Goal: Use online tool/utility: Utilize a website feature to perform a specific function

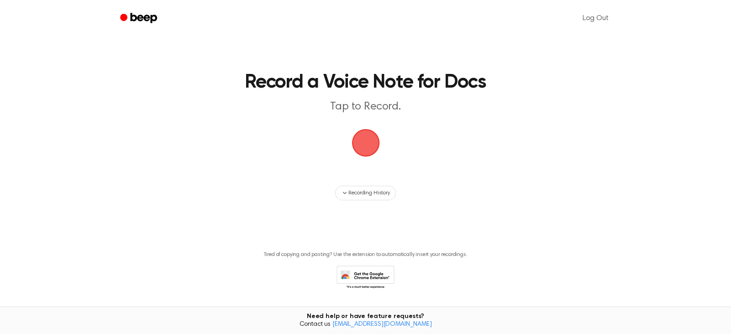
click at [367, 128] on span "button" at bounding box center [366, 143] width 34 height 34
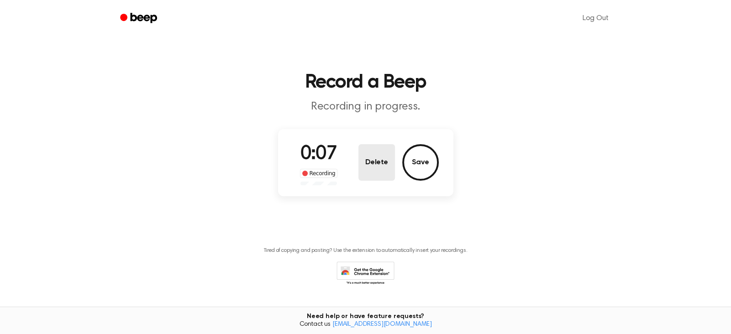
click at [371, 163] on button "Delete" at bounding box center [377, 162] width 37 height 37
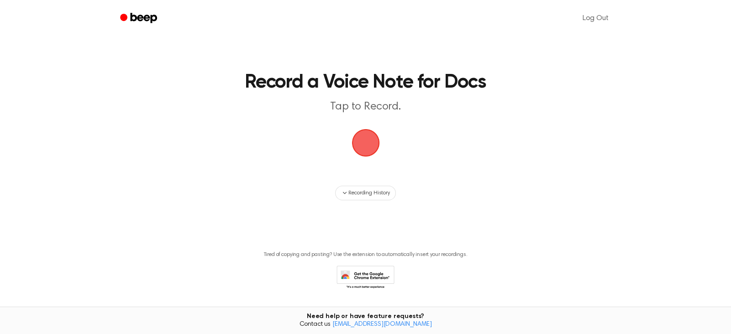
click at [360, 140] on span "button" at bounding box center [365, 143] width 38 height 38
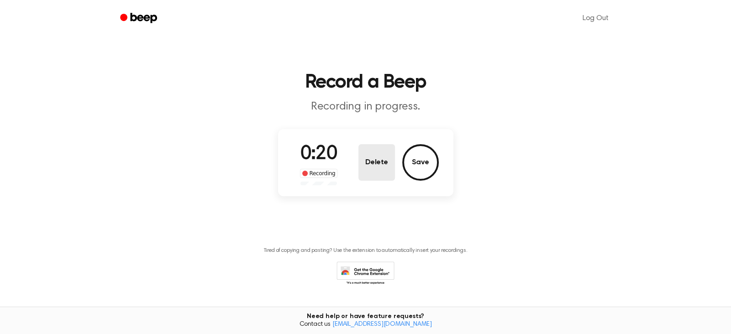
click at [369, 155] on button "Delete" at bounding box center [377, 162] width 37 height 37
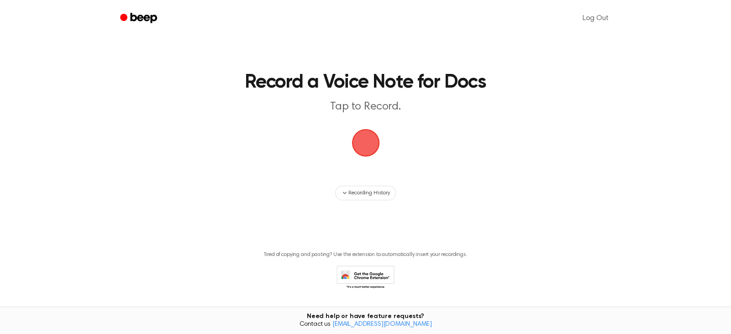
click at [360, 139] on span "button" at bounding box center [366, 143] width 30 height 30
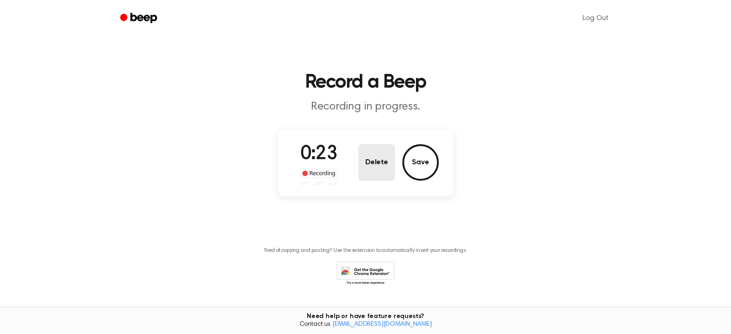
click at [375, 166] on button "Delete" at bounding box center [377, 162] width 37 height 37
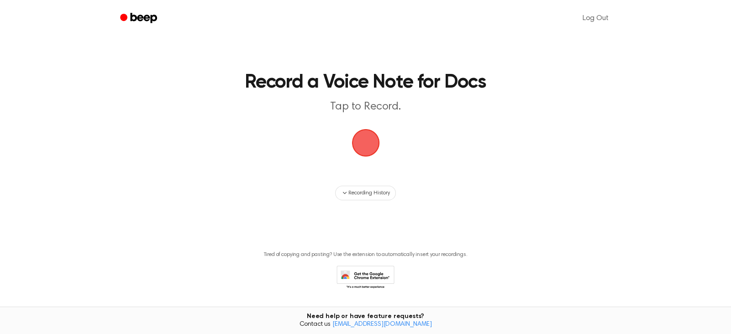
click at [391, 74] on main "Record a Voice Note for Docs Tap to Record. Recording History Tired of copying …" at bounding box center [365, 158] width 731 height 317
click at [380, 139] on span "button" at bounding box center [365, 142] width 41 height 41
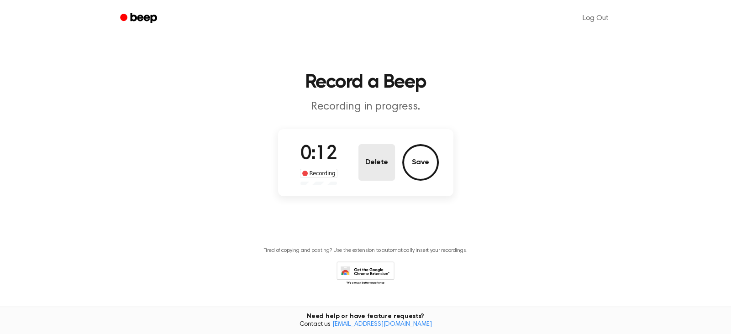
click at [380, 167] on button "Delete" at bounding box center [377, 162] width 37 height 37
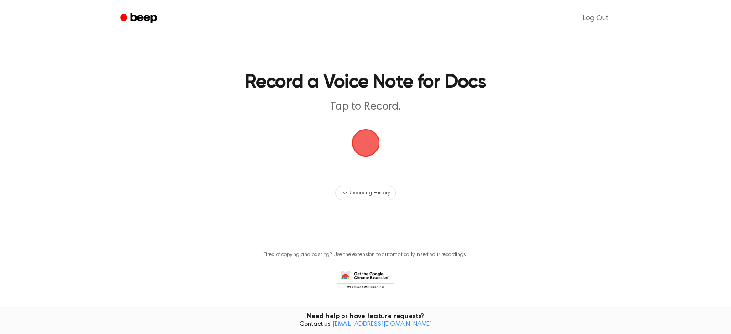
click at [358, 137] on span "button" at bounding box center [365, 143] width 43 height 43
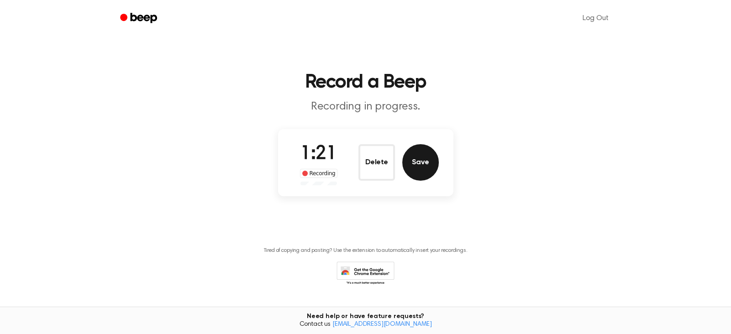
click at [424, 165] on button "Save" at bounding box center [420, 162] width 37 height 37
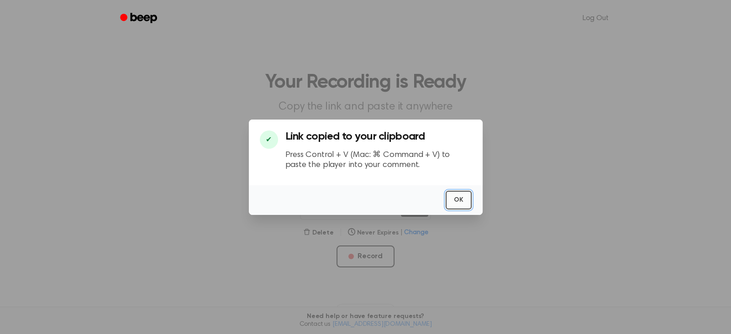
click at [469, 199] on button "OK" at bounding box center [459, 200] width 26 height 19
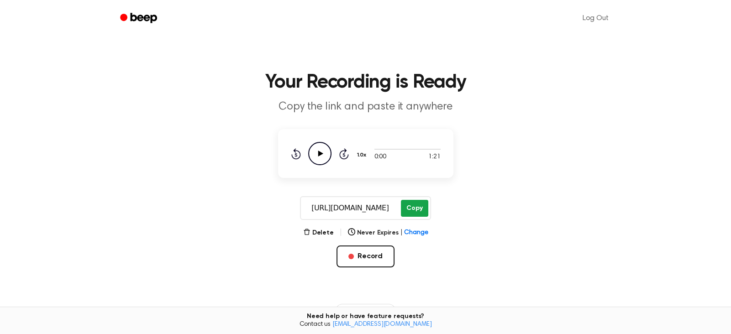
click at [409, 212] on button "Copy" at bounding box center [414, 208] width 27 height 17
